Goal: Task Accomplishment & Management: Complete application form

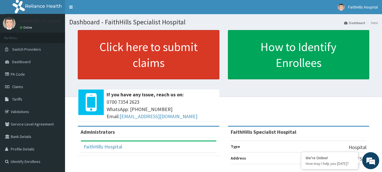
click at [159, 70] on link "Click here to submit claims" at bounding box center [149, 54] width 142 height 49
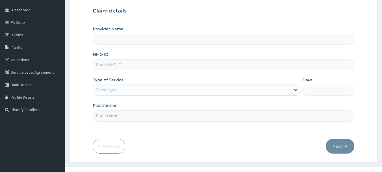
scroll to position [57, 0]
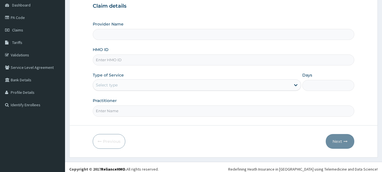
type input "FaithHills Specialist Hospital"
click at [112, 62] on input "HMO ID" at bounding box center [224, 59] width 262 height 11
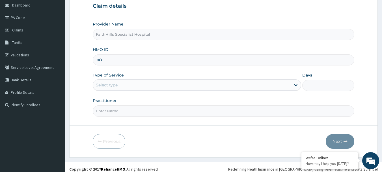
type input "JIO/10002/A"
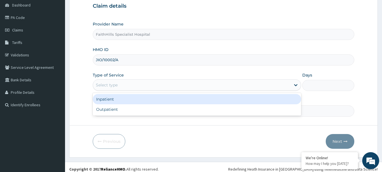
drag, startPoint x: 115, startPoint y: 85, endPoint x: 115, endPoint y: 90, distance: 5.7
click at [115, 86] on div "Select type" at bounding box center [107, 85] width 22 height 6
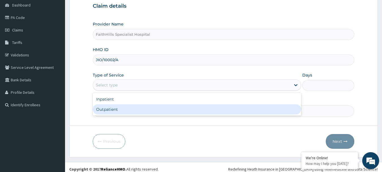
click at [117, 112] on div "Outpatient" at bounding box center [197, 109] width 208 height 10
type input "1"
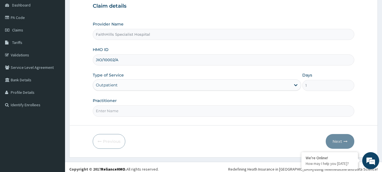
click at [114, 113] on input "Practitioner" at bounding box center [224, 110] width 262 height 11
type input "DR. AKUMA"
click at [339, 139] on button "Next" at bounding box center [340, 141] width 29 height 15
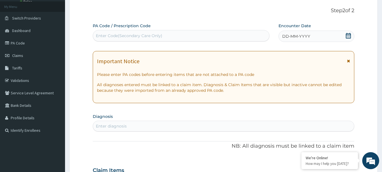
scroll to position [0, 0]
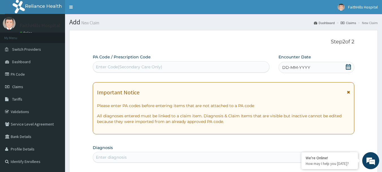
click at [124, 66] on div "Enter Code(Secondary Care Only)" at bounding box center [129, 67] width 66 height 6
type input "PA/3957CC"
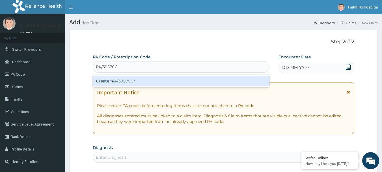
click at [114, 81] on div "Create "PA/3957CC"" at bounding box center [181, 81] width 177 height 10
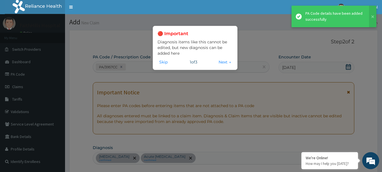
scroll to position [151, 0]
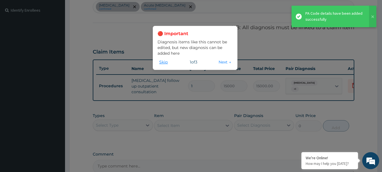
click at [163, 63] on button "Skip" at bounding box center [163, 62] width 12 height 6
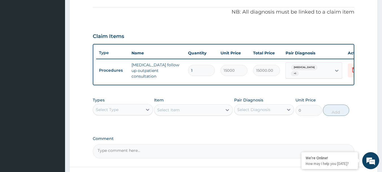
scroll to position [160, 0]
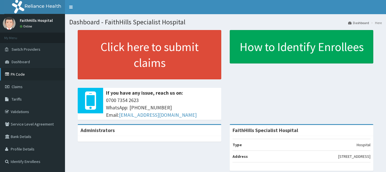
click at [20, 75] on link "PA Code" at bounding box center [32, 74] width 65 height 12
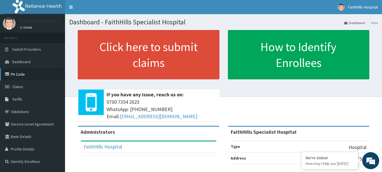
click at [26, 77] on link "PA Code" at bounding box center [32, 74] width 65 height 12
click at [30, 72] on link "PA Code" at bounding box center [32, 74] width 65 height 12
click at [22, 76] on link "PA Code" at bounding box center [32, 74] width 65 height 12
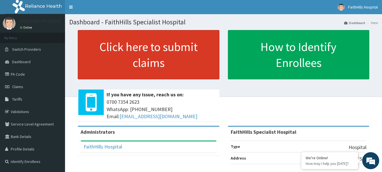
click at [119, 52] on link "Click here to submit claims" at bounding box center [149, 54] width 142 height 49
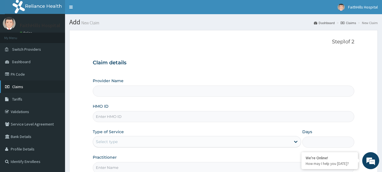
type input "FaithHills Specialist Hospital"
click at [22, 99] on span "Tariffs" at bounding box center [17, 98] width 10 height 5
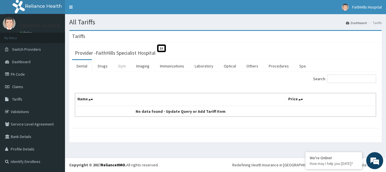
drag, startPoint x: 105, startPoint y: 68, endPoint x: 127, endPoint y: 67, distance: 21.5
click at [104, 68] on link "Drugs" at bounding box center [102, 66] width 19 height 12
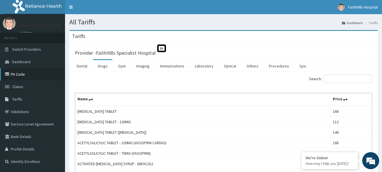
click at [28, 74] on link "PA Code" at bounding box center [32, 74] width 65 height 12
